Goal: Task Accomplishment & Management: Complete application form

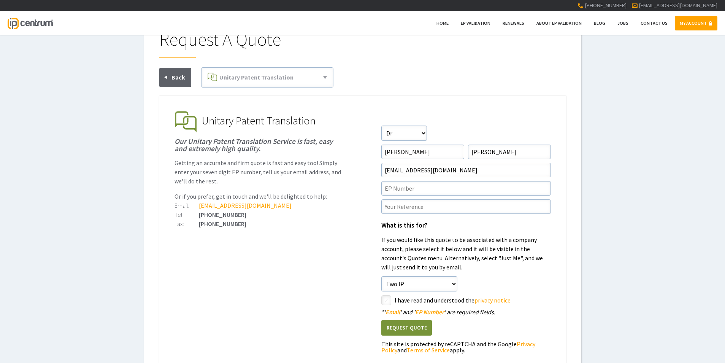
scroll to position [38, 0]
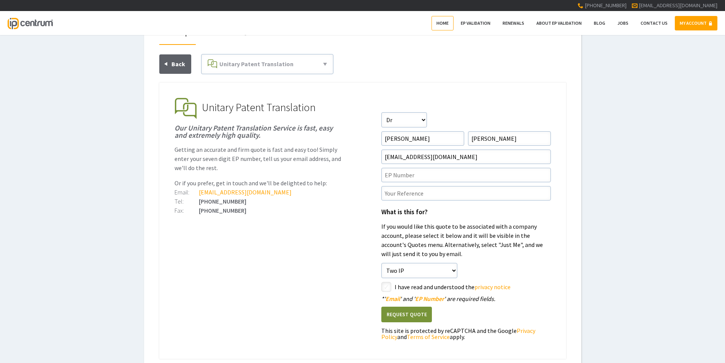
click at [451, 26] on link "Home" at bounding box center [443, 23] width 22 height 14
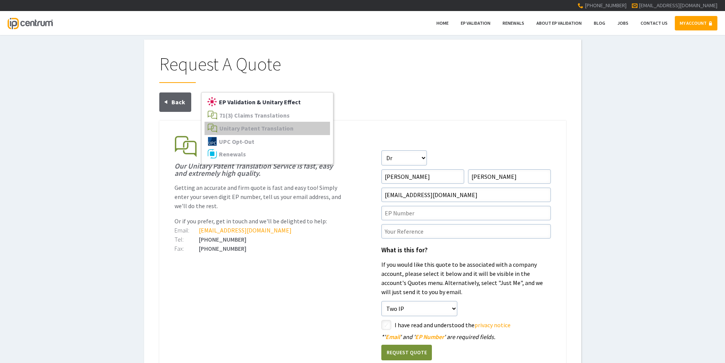
click at [262, 99] on span "EP Validation & Unitary Effect" at bounding box center [260, 102] width 82 height 8
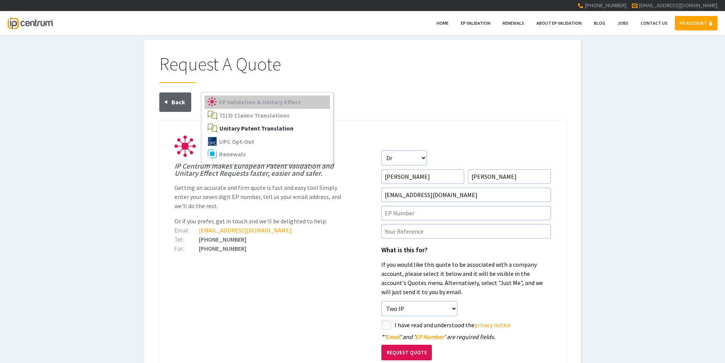
click at [269, 130] on span "Unitary Patent Translation" at bounding box center [256, 128] width 74 height 8
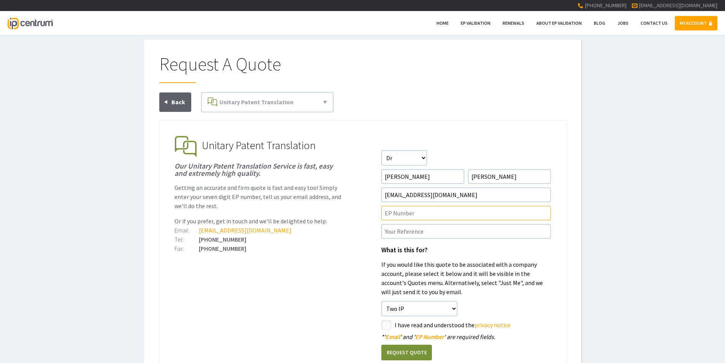
click at [410, 215] on input"] "text" at bounding box center [466, 213] width 170 height 14
type input"] "e"
paste input"] "3388573"
type input"] "EP3388573"
click at [412, 232] on input"] "text" at bounding box center [466, 231] width 170 height 14
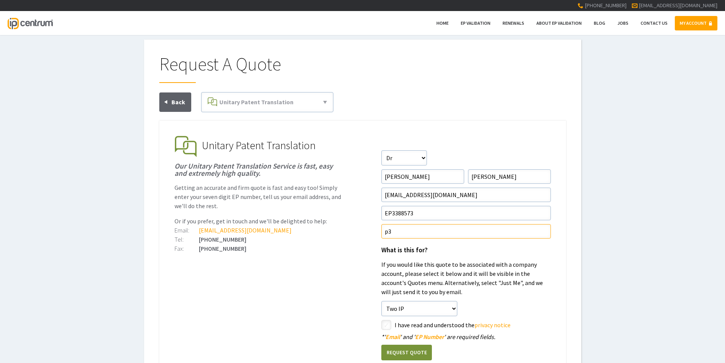
type input"] "p"
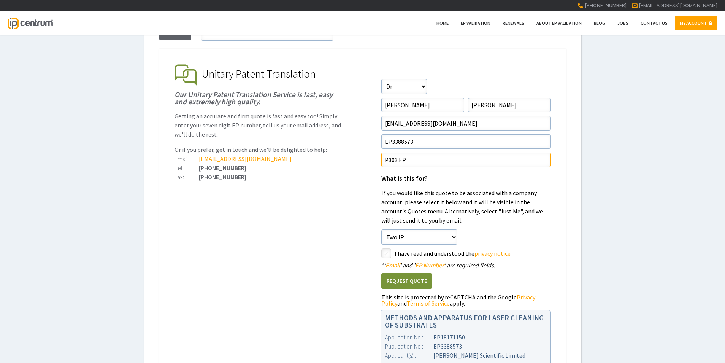
scroll to position [76, 0]
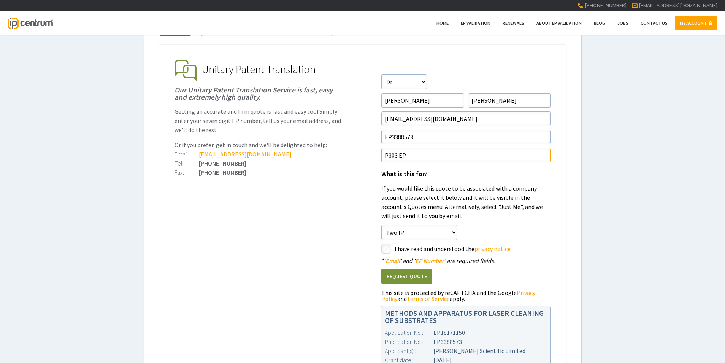
type input"] "P303.EP"
click at [385, 247] on input"] "checkbox" at bounding box center [387, 249] width 9 height 9
checkbox input"] "true"
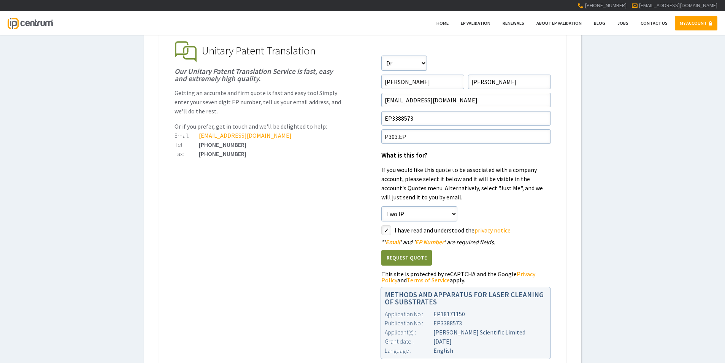
scroll to position [114, 0]
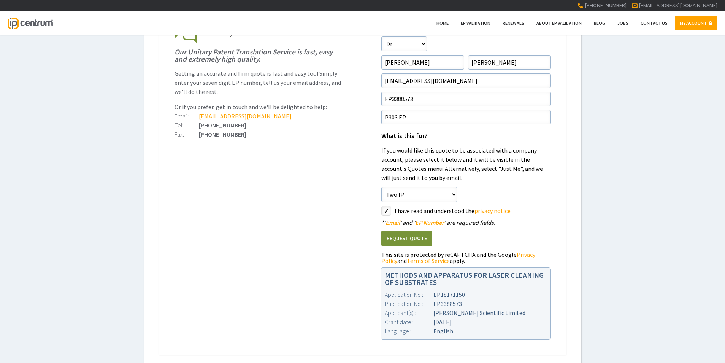
click at [402, 239] on button "Request Quote" at bounding box center [406, 238] width 51 height 16
